Goal: Navigation & Orientation: Find specific page/section

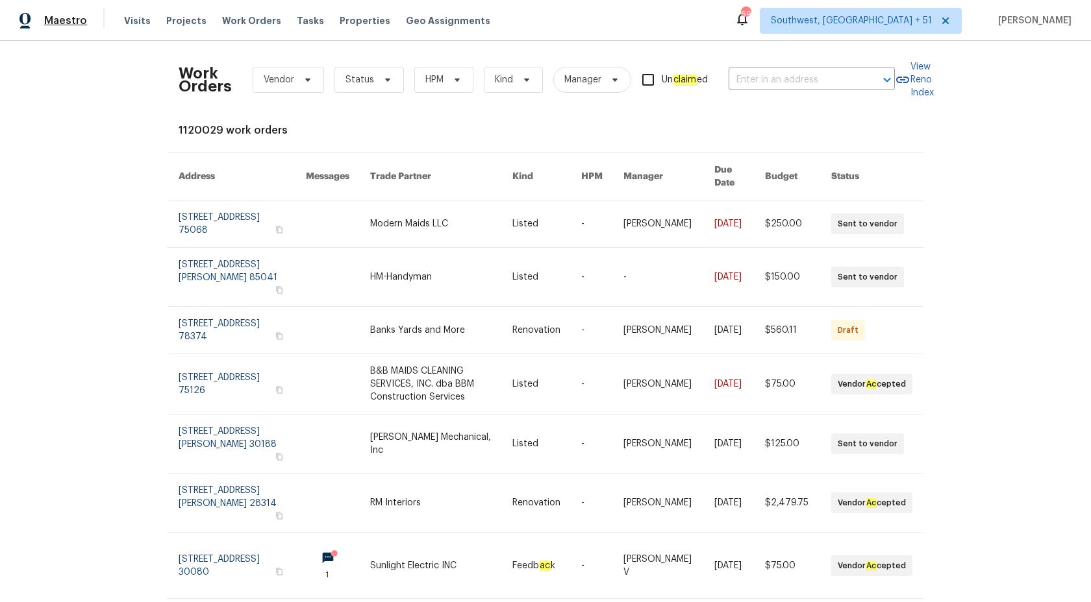
click at [76, 25] on span "Maestro" at bounding box center [65, 20] width 43 height 13
